Goal: Use online tool/utility: Utilize a website feature to perform a specific function

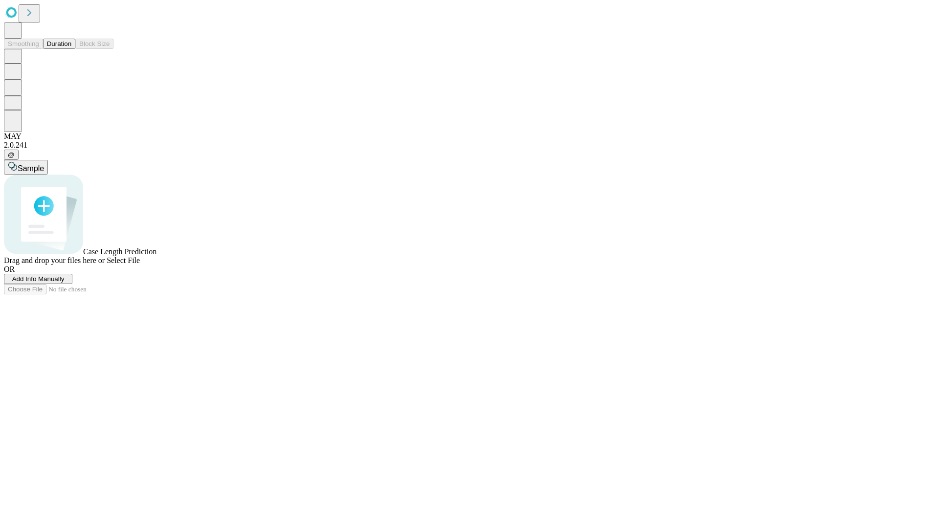
click at [71, 49] on button "Duration" at bounding box center [59, 44] width 32 height 10
click at [44, 164] on span "Sample" at bounding box center [31, 168] width 26 height 8
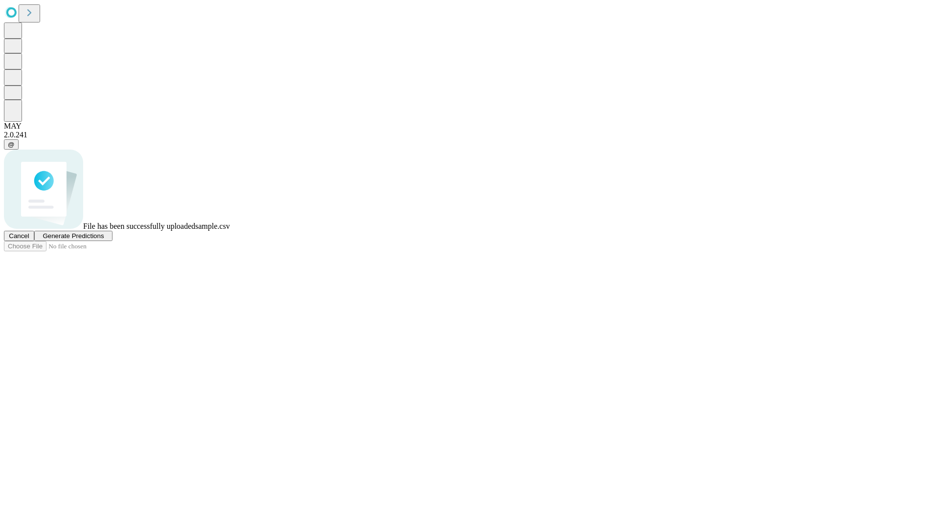
click at [104, 240] on span "Generate Predictions" at bounding box center [73, 235] width 61 height 7
